Goal: Check status

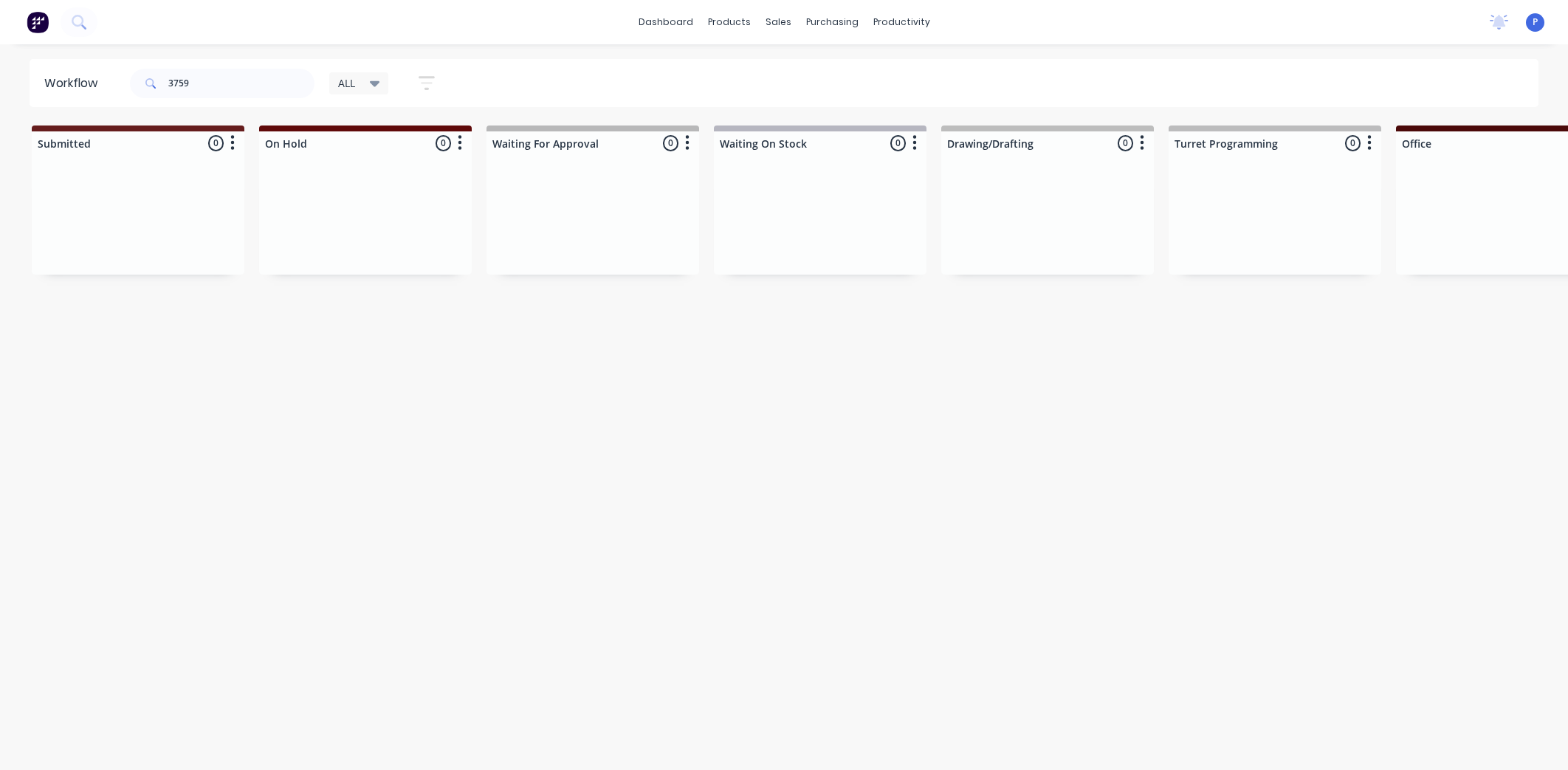
scroll to position [0, 3249]
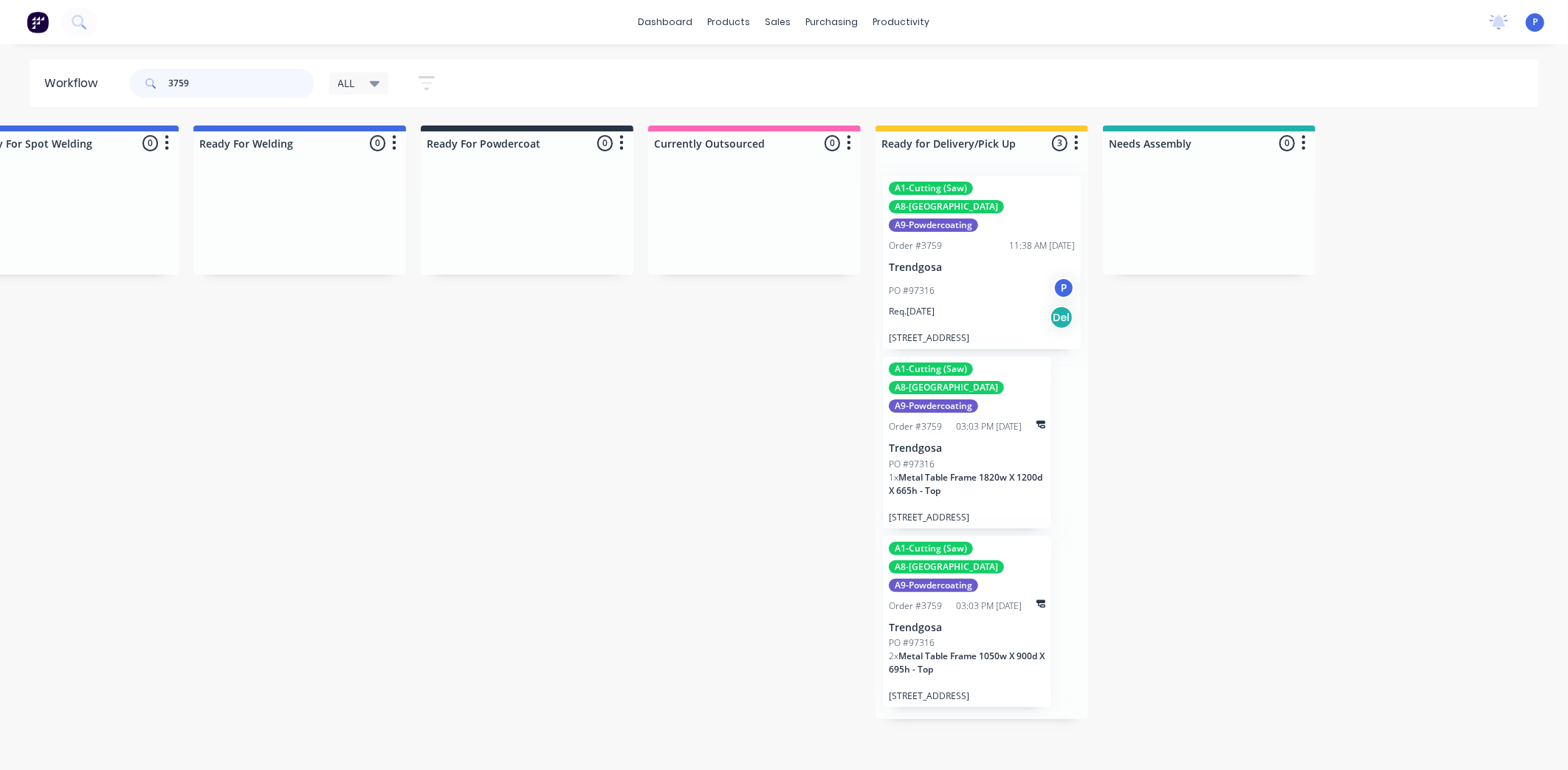
click at [259, 77] on input "3759" at bounding box center [241, 84] width 146 height 30
type input "3"
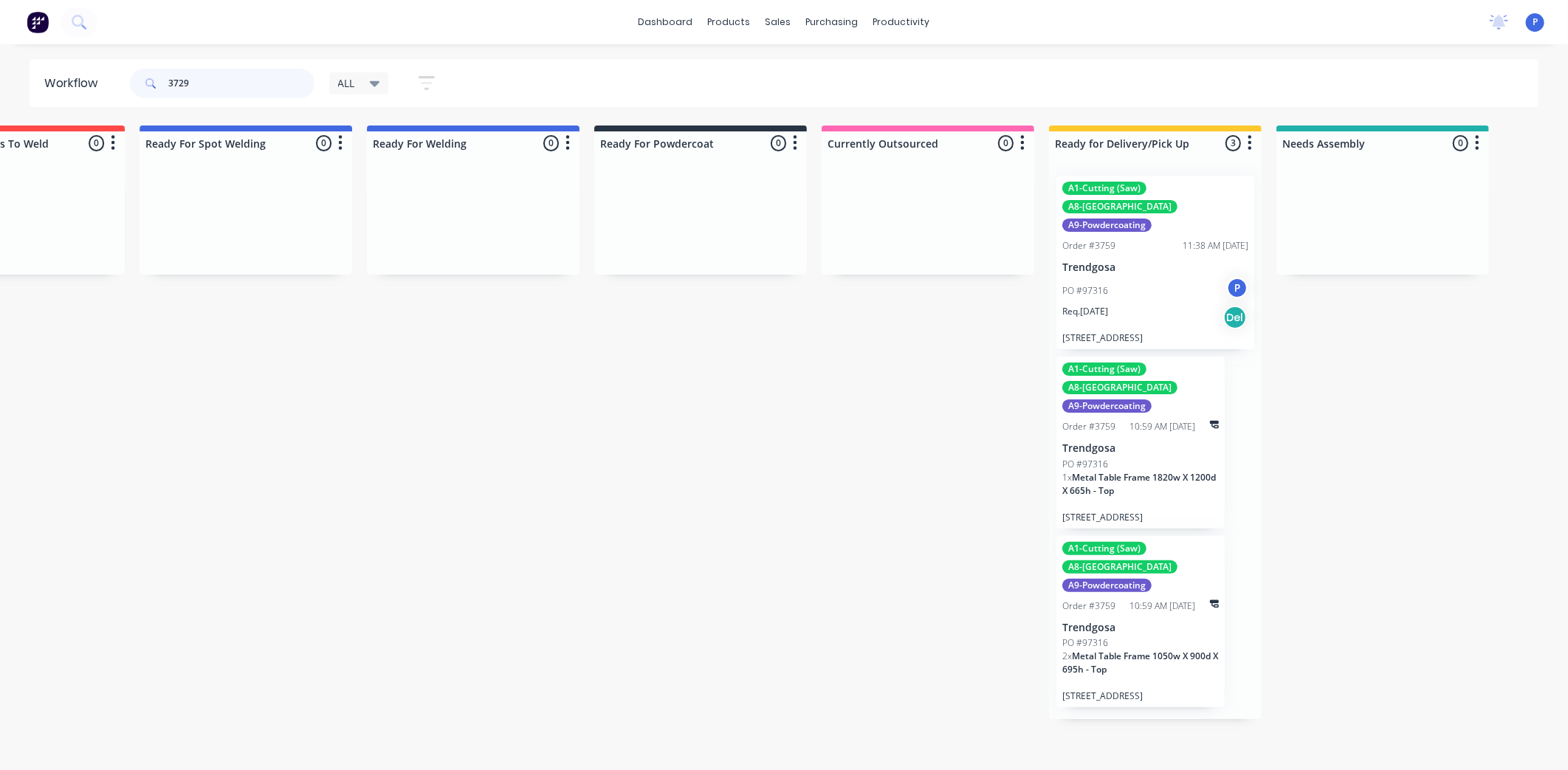
scroll to position [0, 3081]
type input "3729"
click at [1128, 255] on div "A1-Cutting (Saw) A8-Welding A9-Powdercoating Order #3759 11:38 AM [DATE] Trendg…" at bounding box center [1149, 262] width 198 height 174
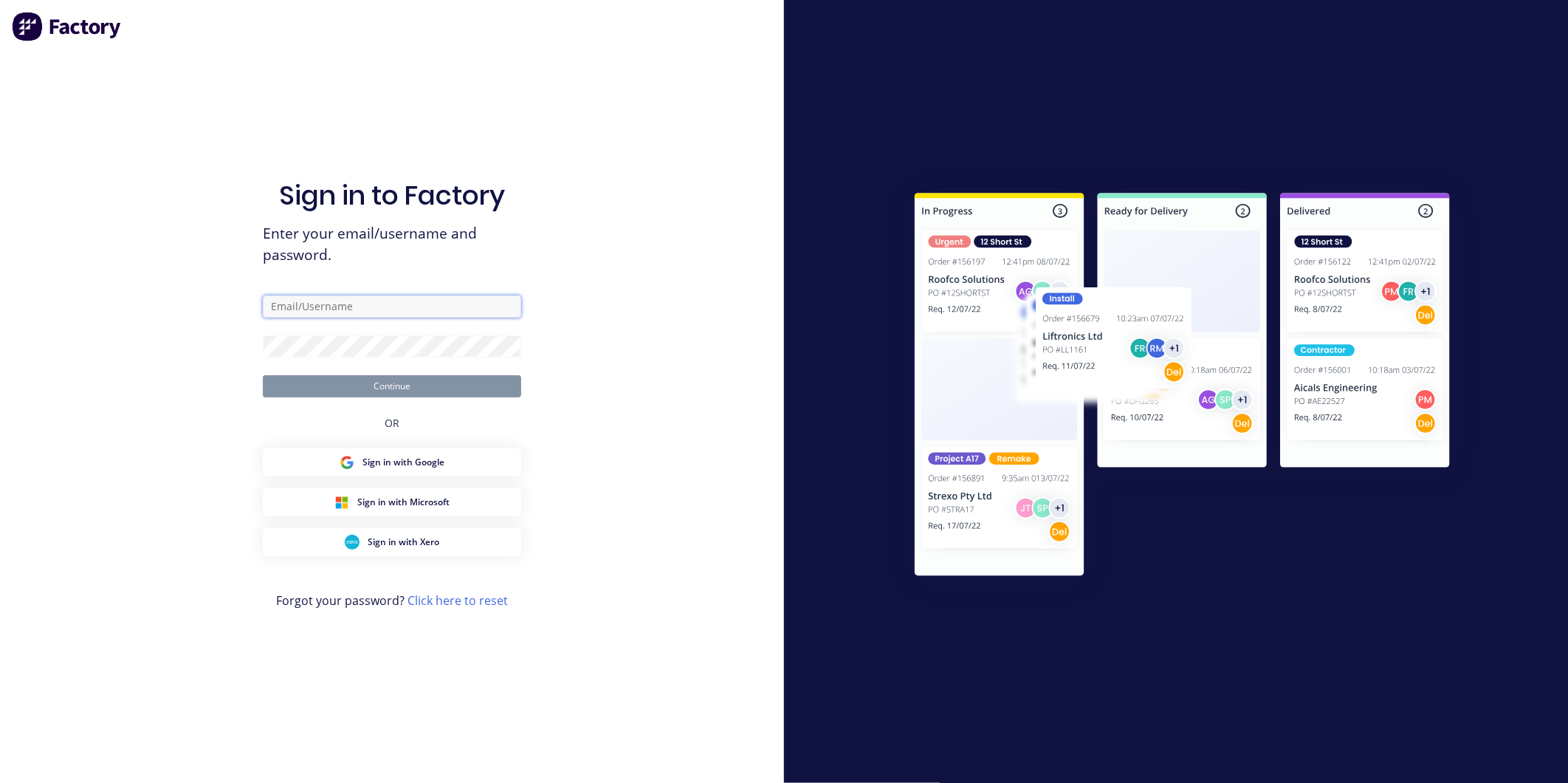
type input "[EMAIL_ADDRESS][DOMAIN_NAME]"
click at [380, 383] on button "Continue" at bounding box center [392, 385] width 258 height 22
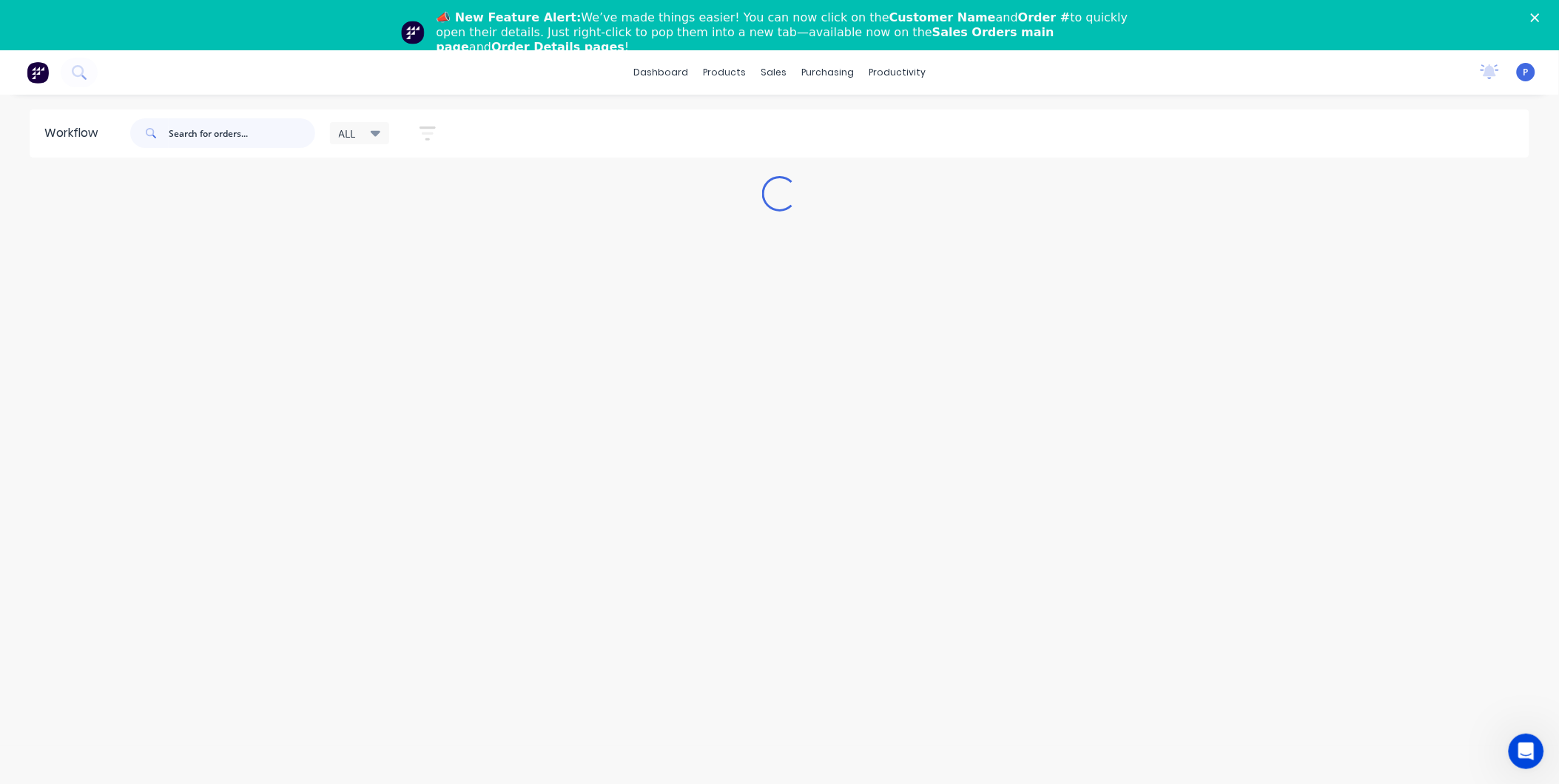
click at [220, 133] on input "text" at bounding box center [242, 134] width 147 height 30
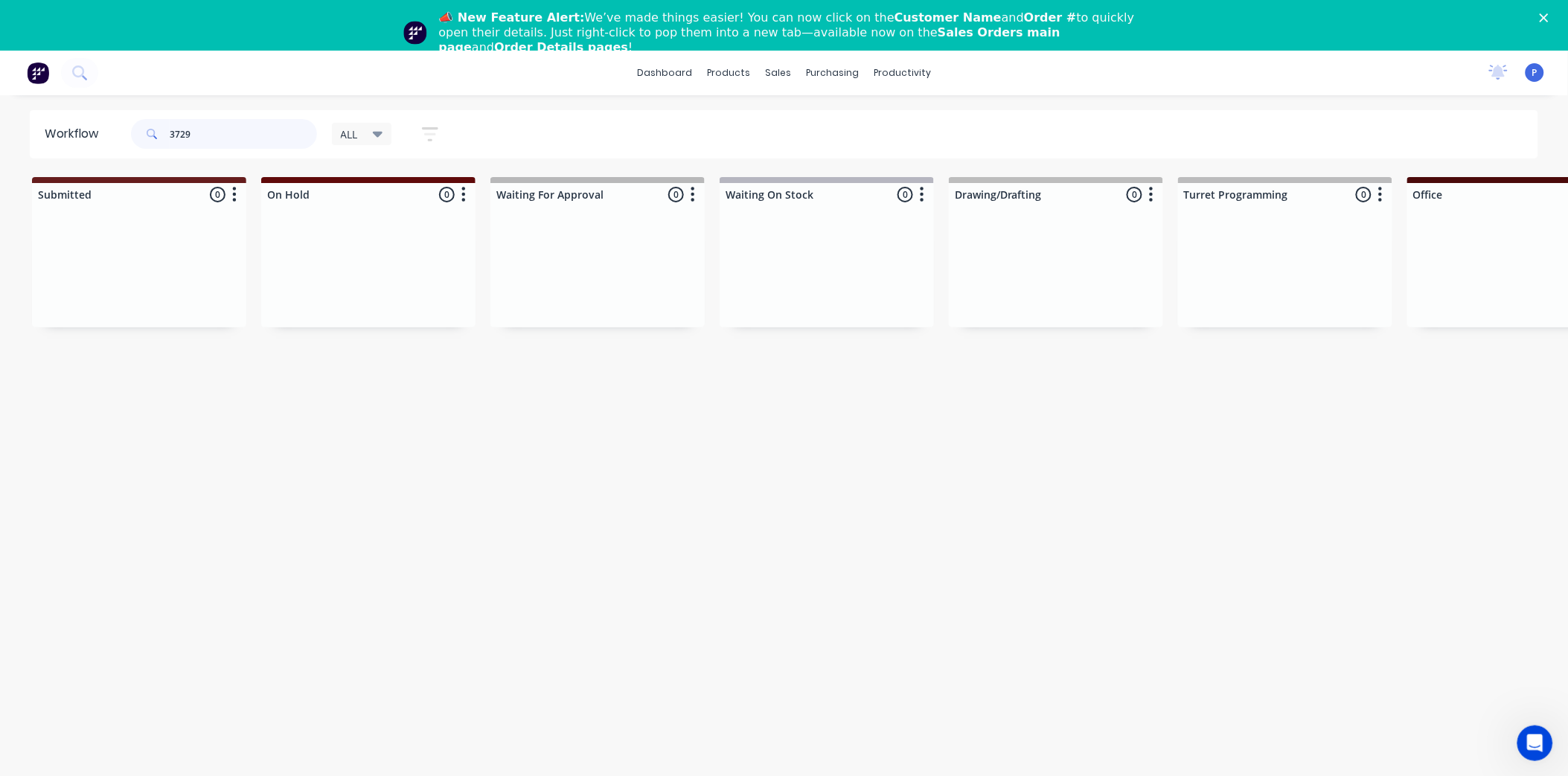
type input "3729"
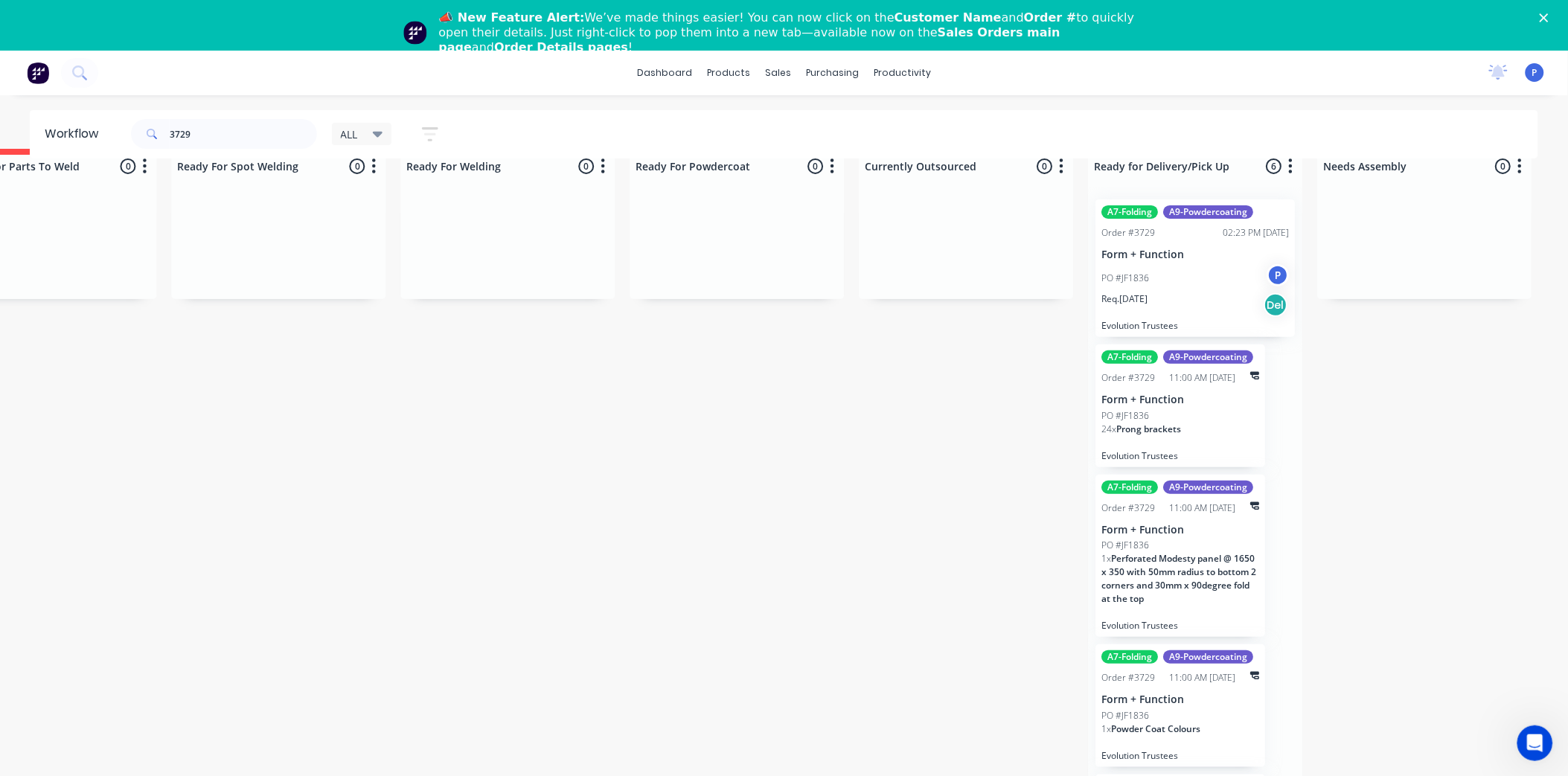
scroll to position [25, 3286]
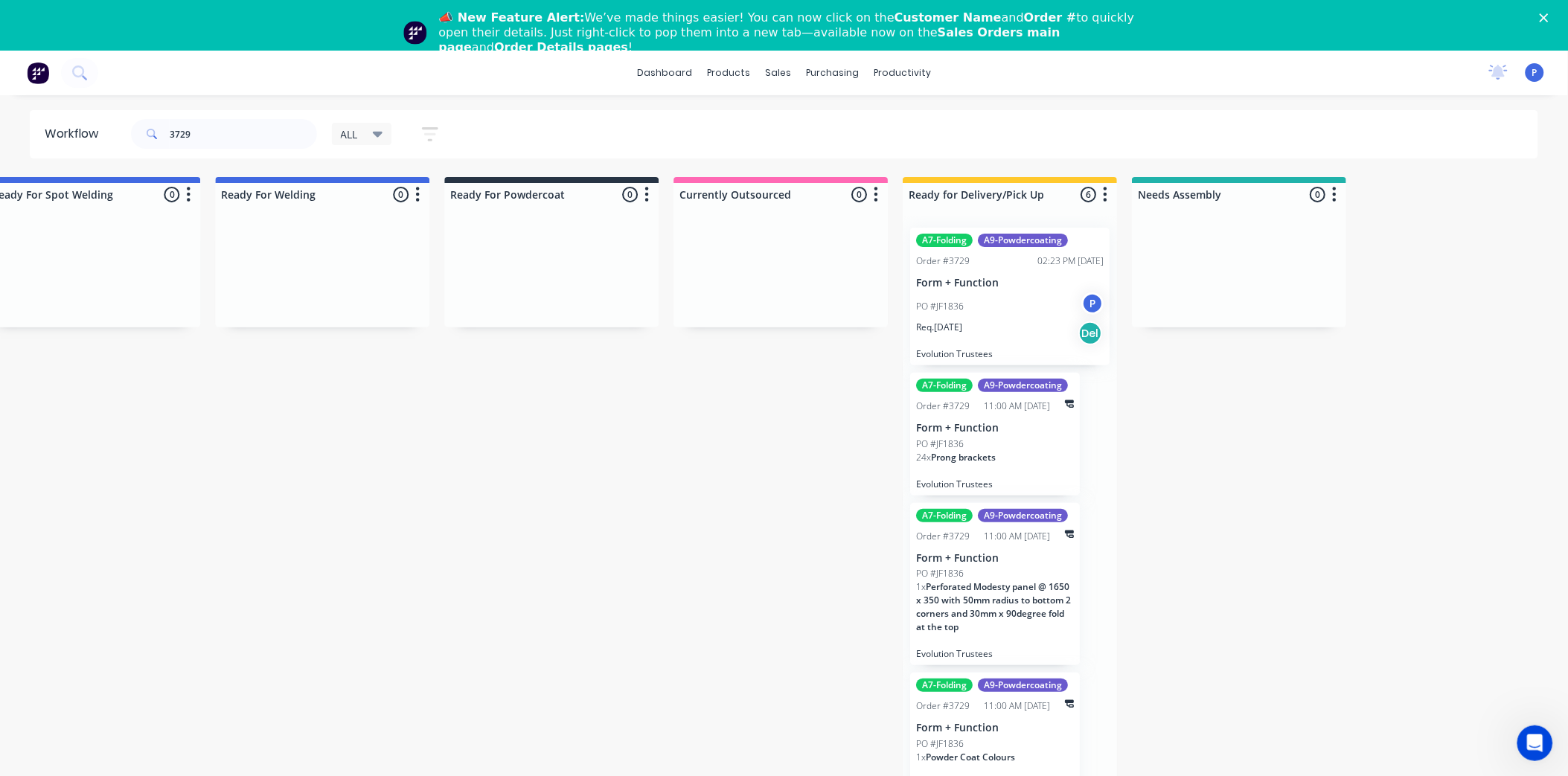
drag, startPoint x: 536, startPoint y: 664, endPoint x: 341, endPoint y: 539, distance: 231.6
click at [978, 306] on div "PO #JF1836 P" at bounding box center [1015, 307] width 187 height 28
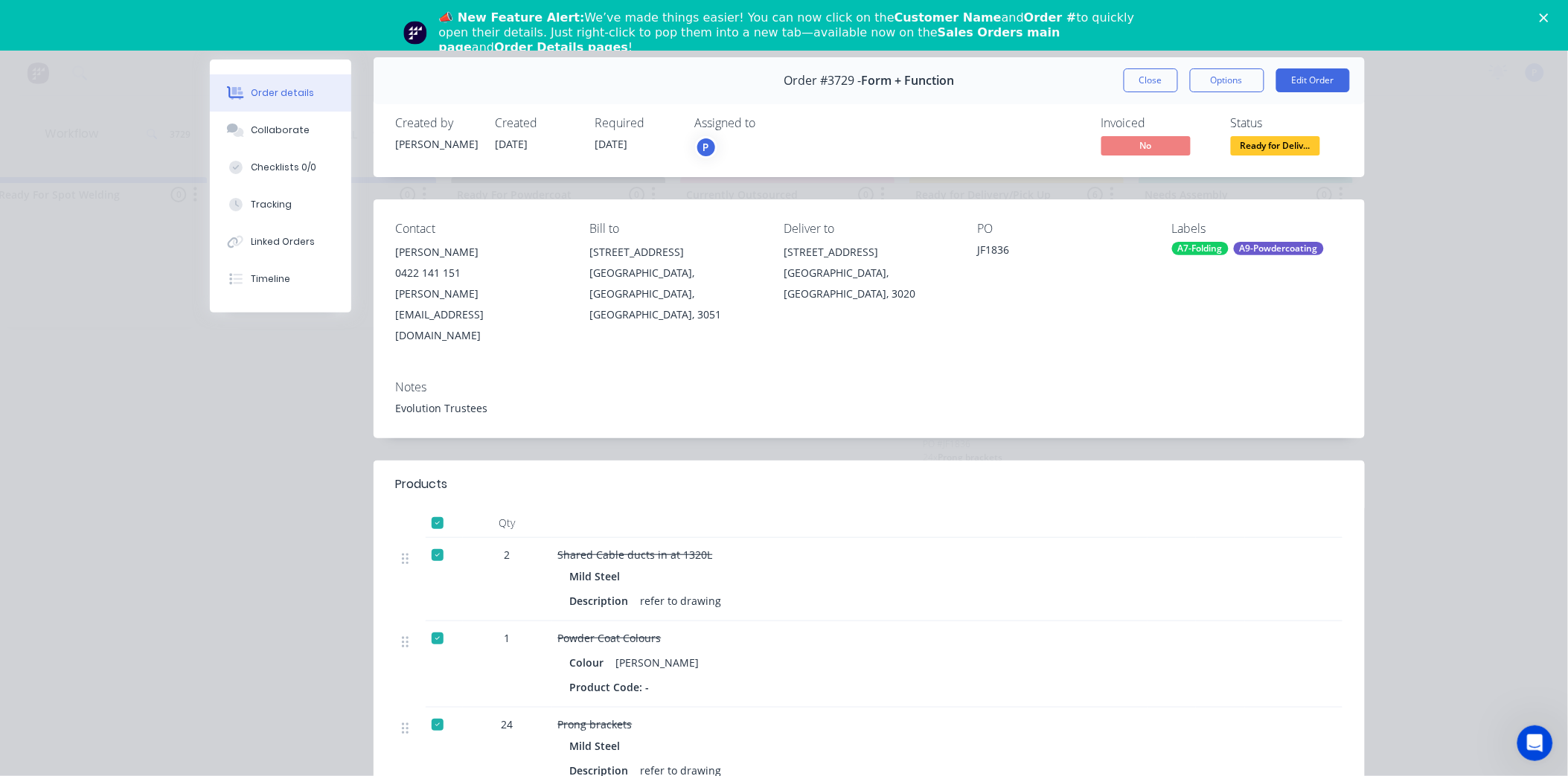
scroll to position [0, 0]
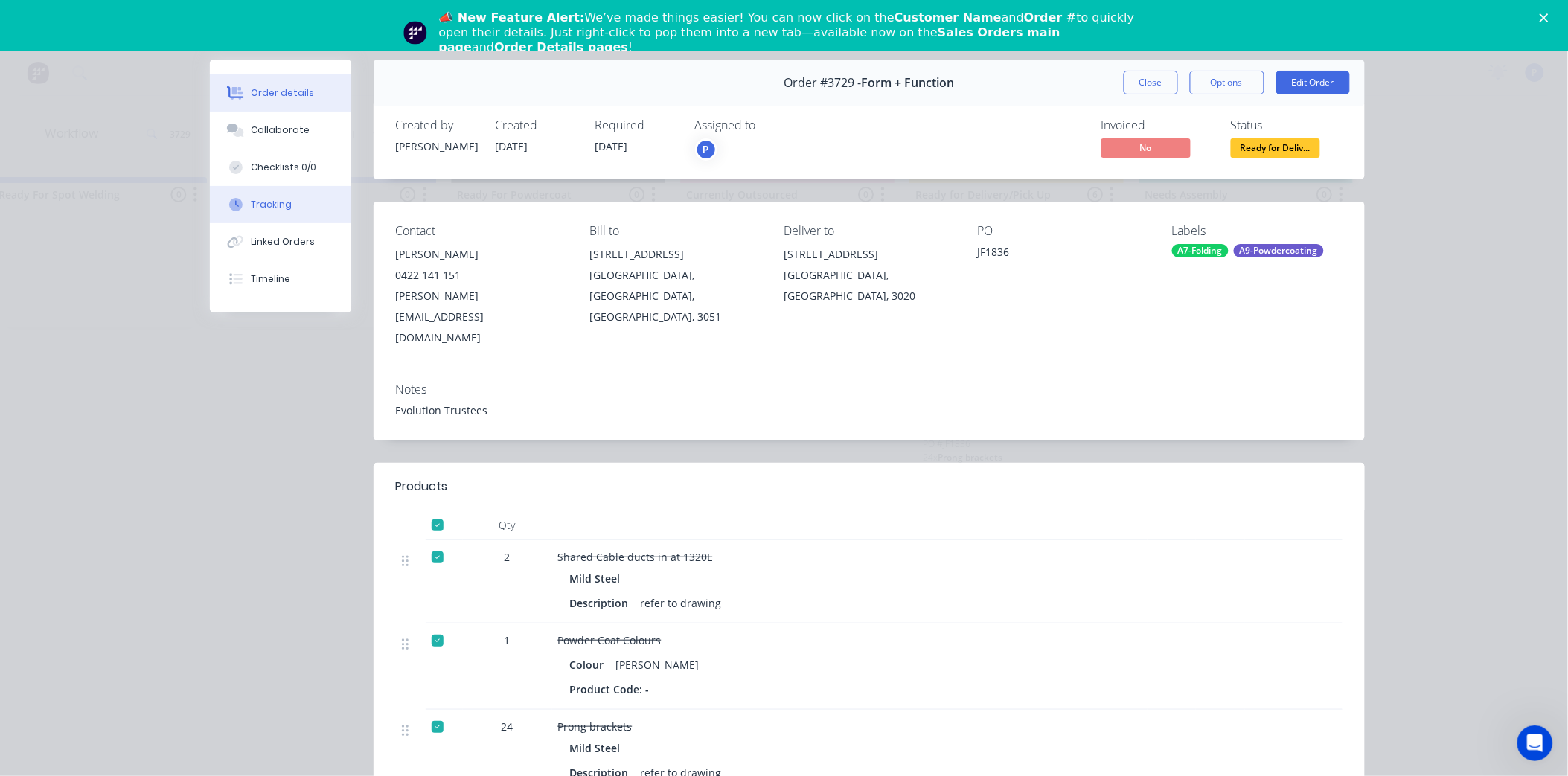
click at [250, 206] on div "Tracking" at bounding box center [271, 204] width 41 height 13
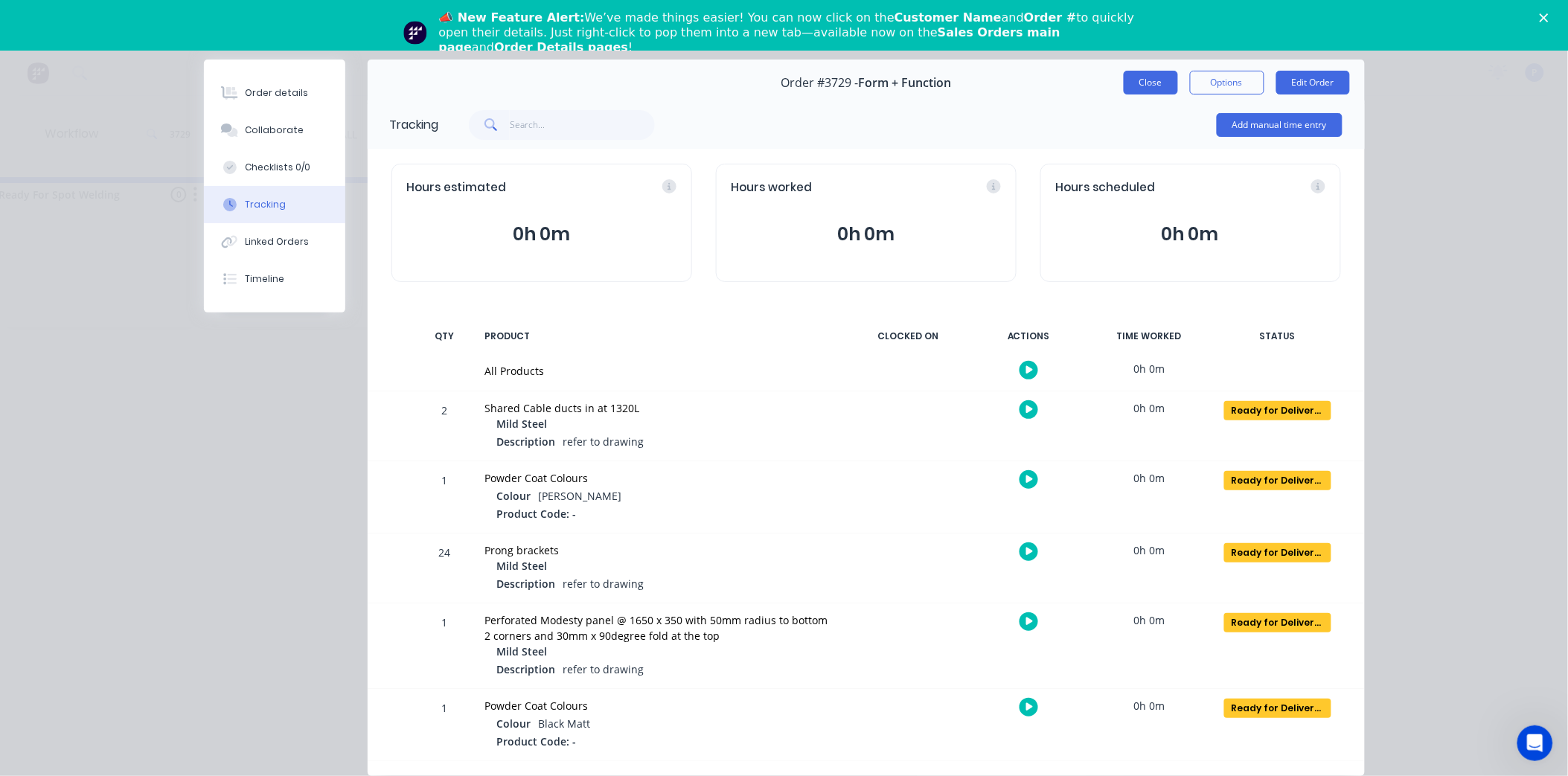
click at [1155, 90] on button "Close" at bounding box center [1151, 82] width 54 height 24
